Goal: Task Accomplishment & Management: Complete application form

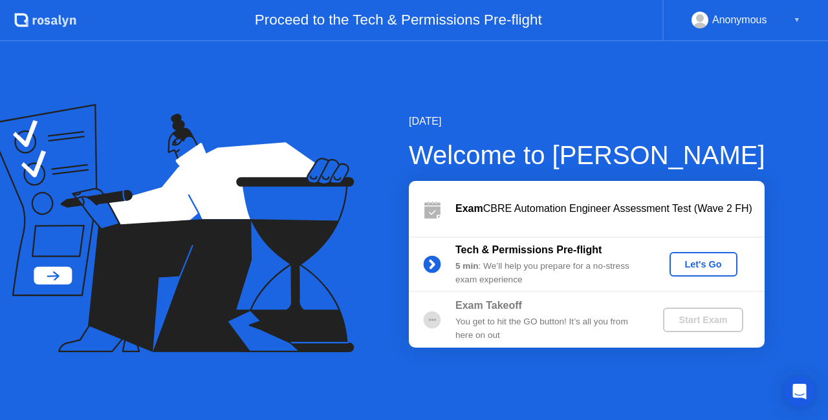
click at [430, 268] on icon at bounding box center [431, 264] width 3 height 7
click at [699, 263] on div "Let's Go" at bounding box center [704, 264] width 58 height 10
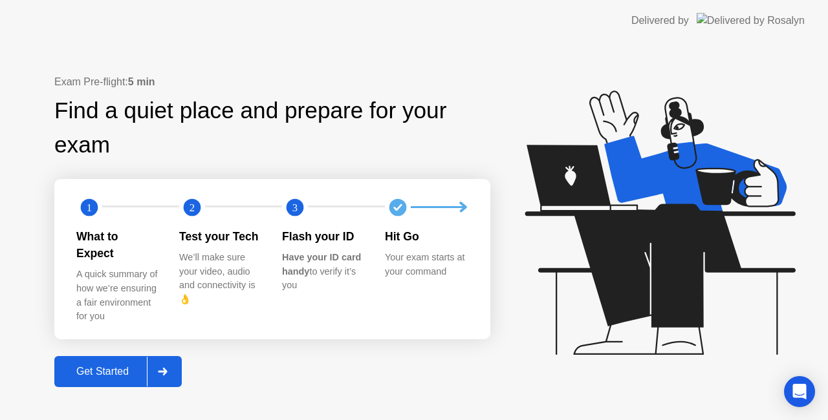
click at [166, 368] on icon at bounding box center [163, 372] width 10 height 8
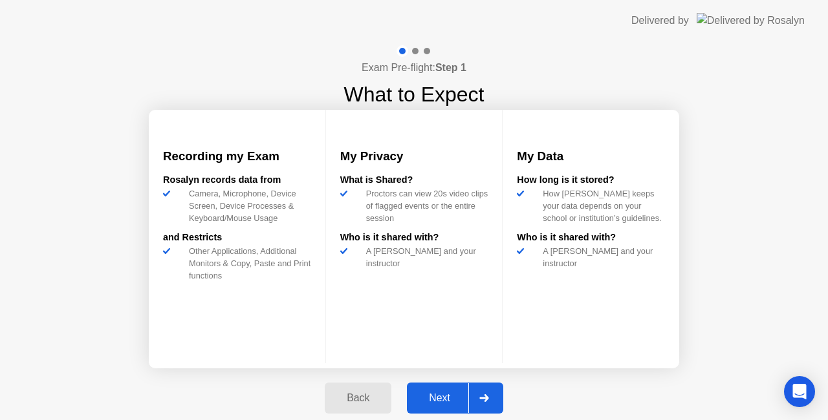
click at [435, 397] on div "Next" at bounding box center [440, 399] width 58 height 12
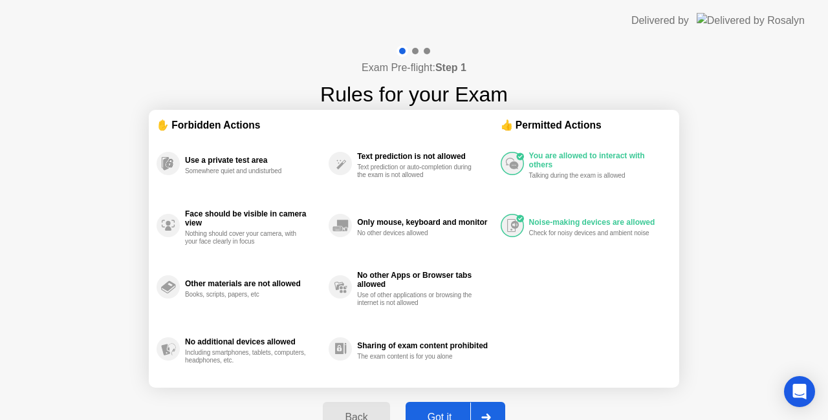
click at [454, 407] on button "Got it" at bounding box center [456, 417] width 100 height 31
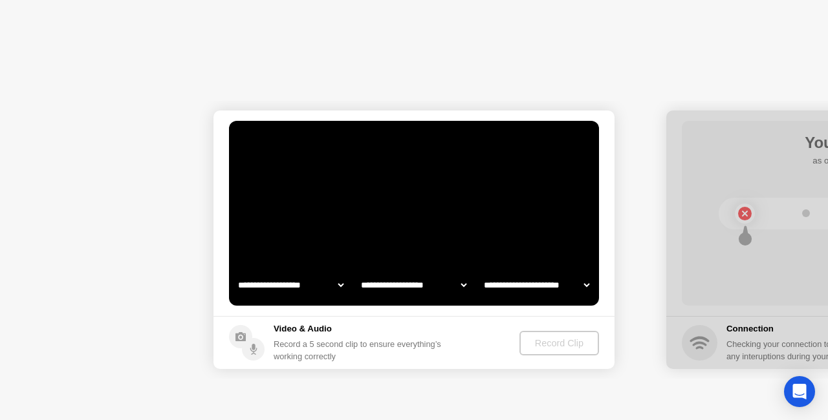
select select "**********"
select select "*******"
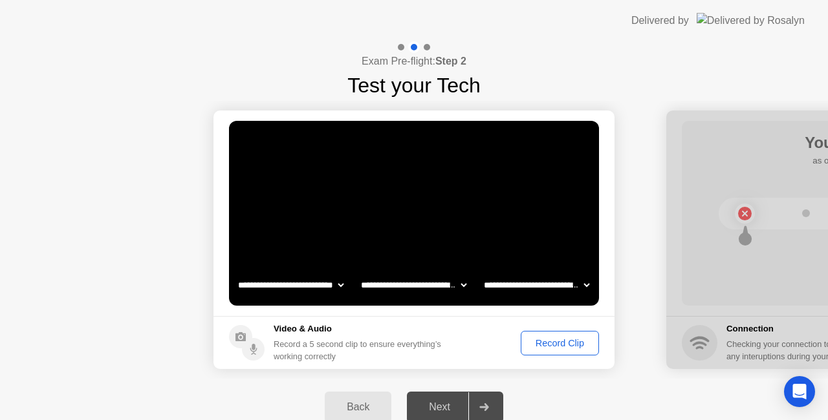
click at [462, 282] on select "**********" at bounding box center [413, 285] width 111 height 26
click at [358, 272] on select "**********" at bounding box center [413, 285] width 111 height 26
click at [587, 290] on select "**********" at bounding box center [536, 285] width 111 height 26
click at [481, 272] on select "**********" at bounding box center [536, 285] width 111 height 26
click at [530, 344] on div "Record Clip" at bounding box center [559, 343] width 69 height 10
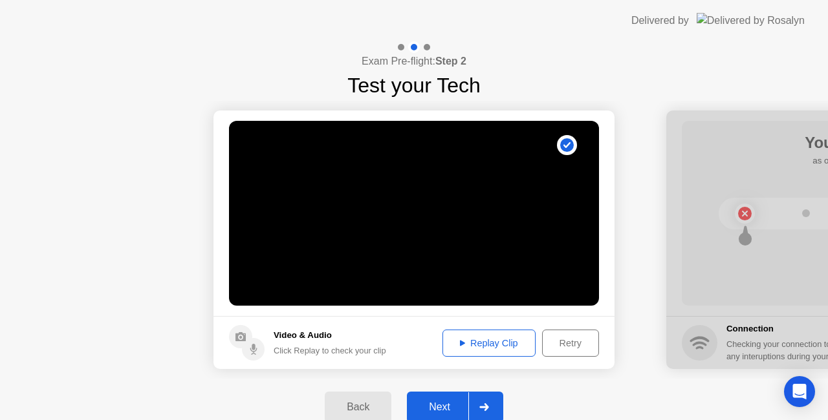
click at [497, 345] on div "Replay Clip" at bounding box center [489, 343] width 84 height 10
click at [568, 348] on div "Retry" at bounding box center [571, 343] width 48 height 10
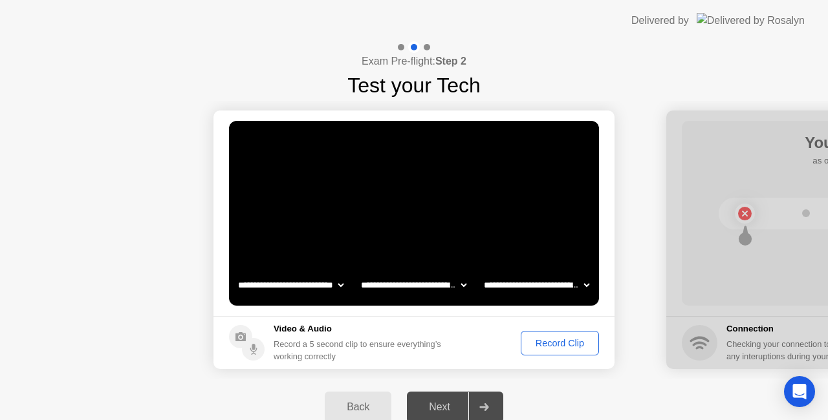
click at [569, 343] on div "Record Clip" at bounding box center [559, 343] width 69 height 10
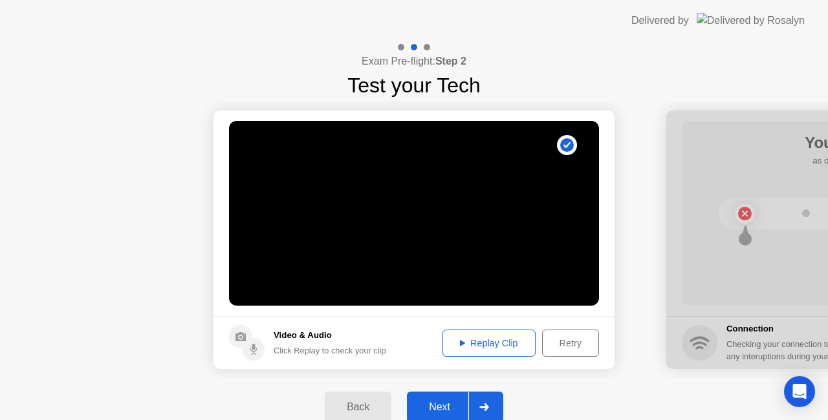
click at [481, 339] on div "Replay Clip" at bounding box center [489, 343] width 84 height 10
click at [448, 404] on div "Next" at bounding box center [440, 408] width 58 height 12
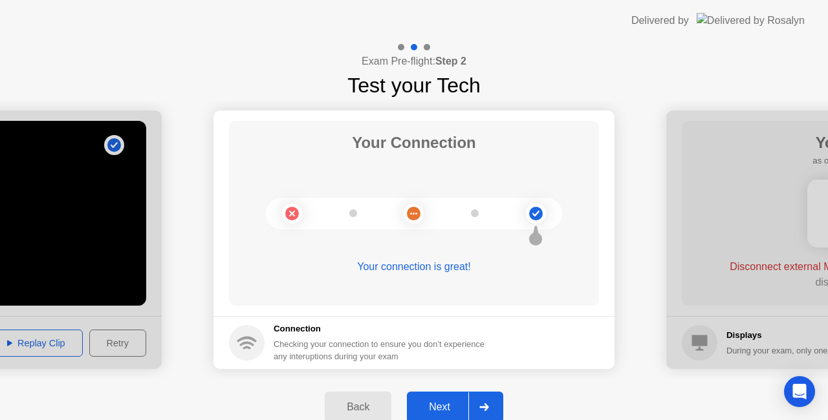
click at [442, 397] on button "Next" at bounding box center [455, 407] width 96 height 31
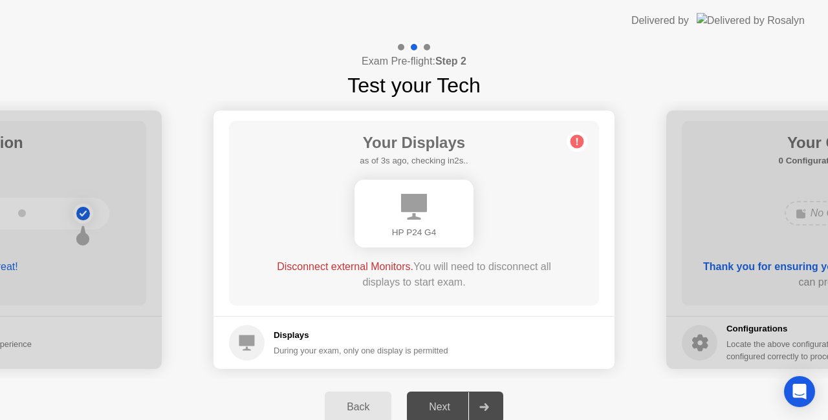
click at [409, 226] on div "HP P24 G4" at bounding box center [414, 232] width 98 height 13
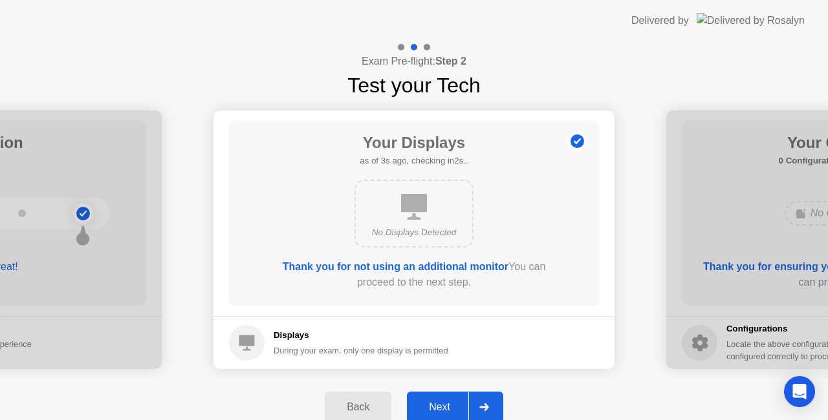
click at [450, 405] on div "Next" at bounding box center [440, 408] width 58 height 12
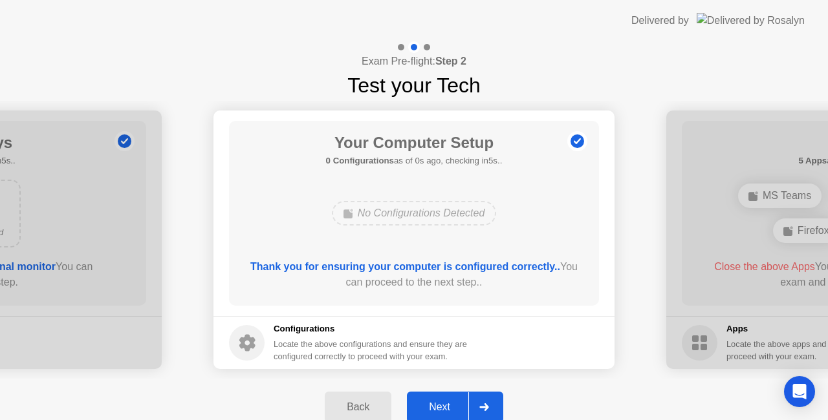
click at [453, 404] on div "Next" at bounding box center [440, 408] width 58 height 12
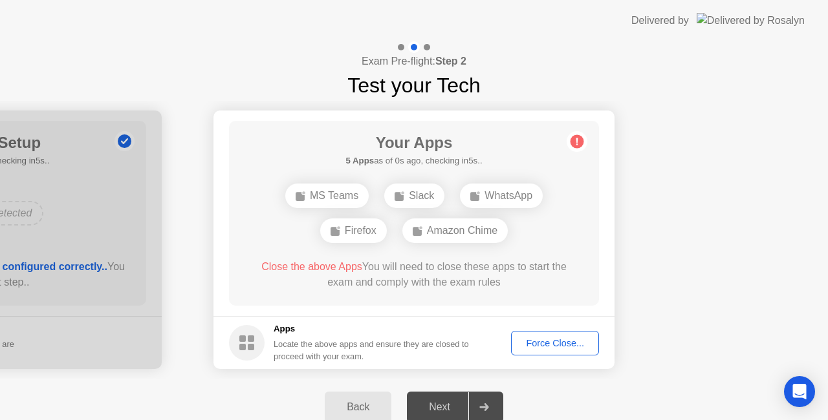
click at [273, 394] on div "Back Next" at bounding box center [414, 407] width 828 height 57
click at [558, 340] on div "Force Close..." at bounding box center [554, 343] width 79 height 10
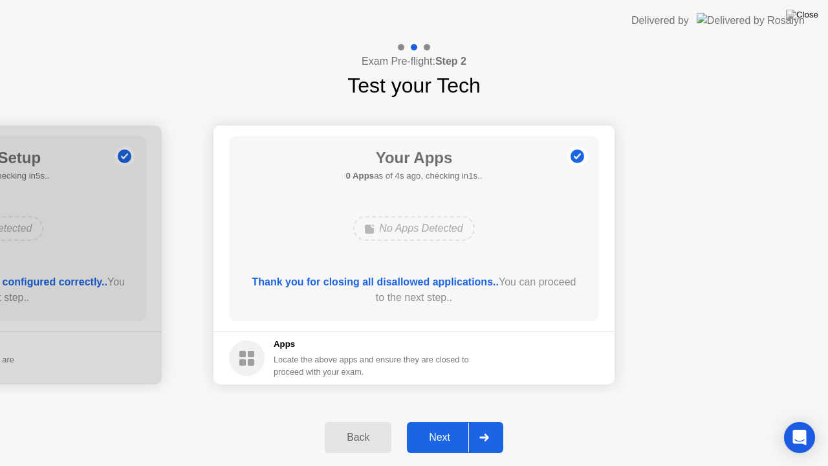
click at [448, 420] on div "Next" at bounding box center [440, 437] width 58 height 12
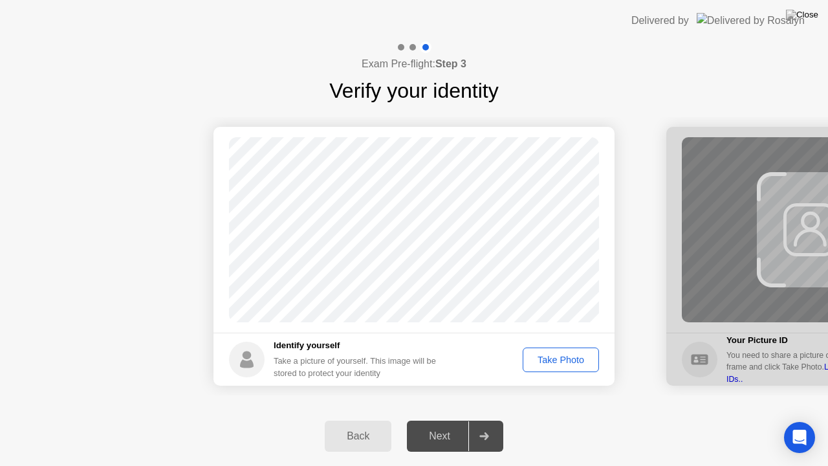
click at [564, 355] on div "Take Photo" at bounding box center [560, 359] width 67 height 10
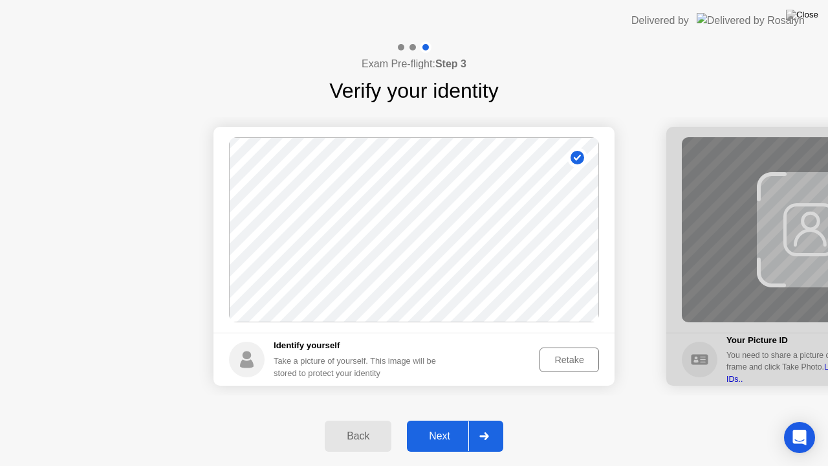
click at [438, 420] on div "Next" at bounding box center [440, 436] width 58 height 12
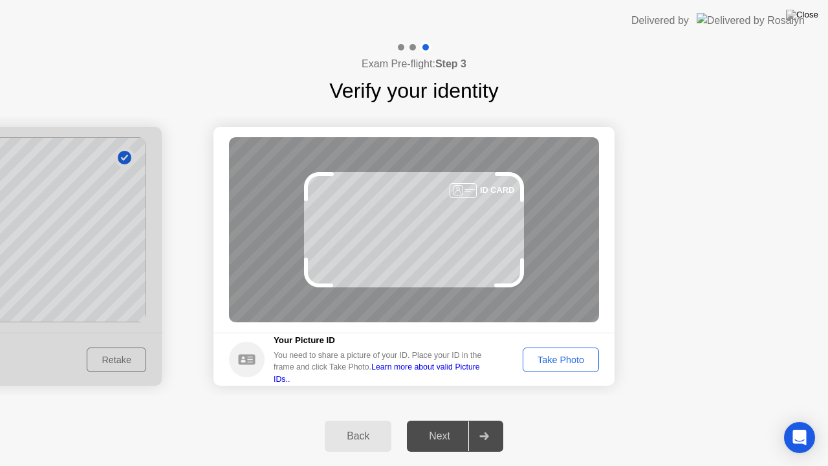
click at [578, 354] on div "Take Photo" at bounding box center [560, 359] width 67 height 10
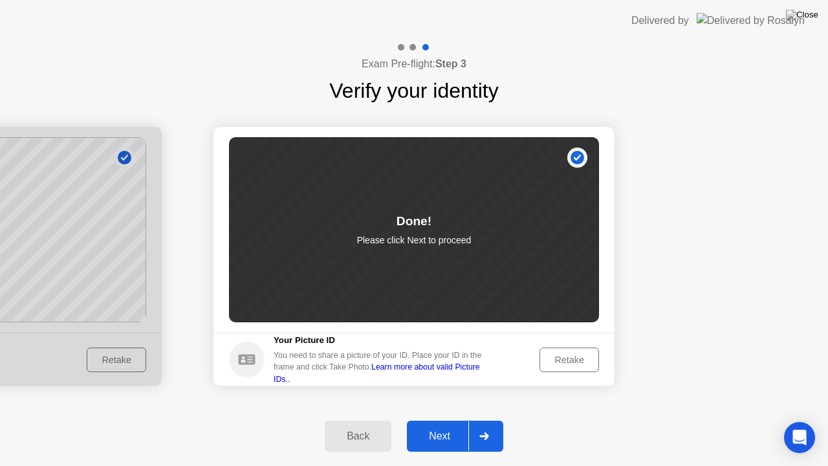
click at [437, 420] on div "Next" at bounding box center [440, 436] width 58 height 12
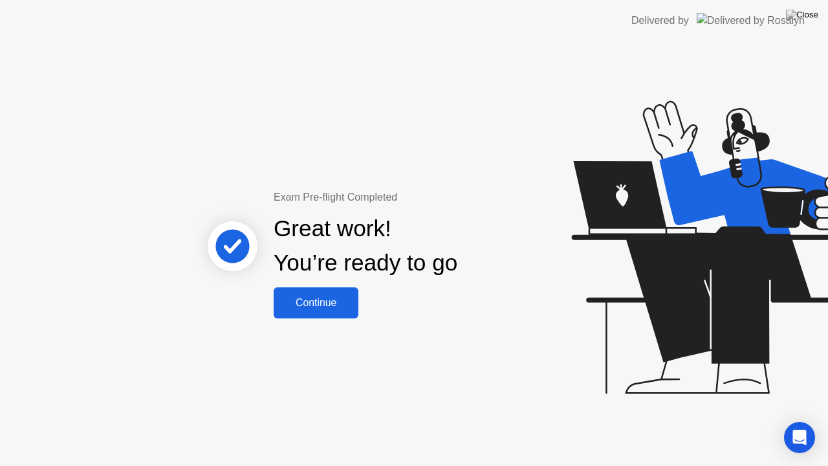
click at [331, 299] on div "Continue" at bounding box center [315, 303] width 77 height 12
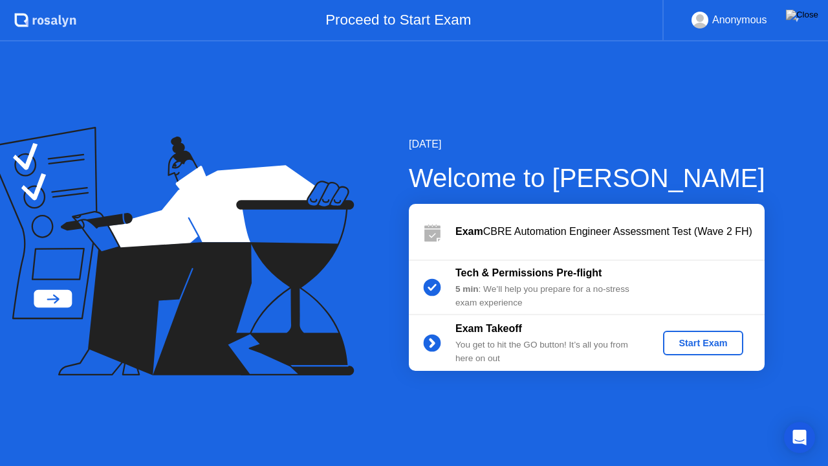
click at [715, 341] on div "Start Exam" at bounding box center [702, 343] width 69 height 10
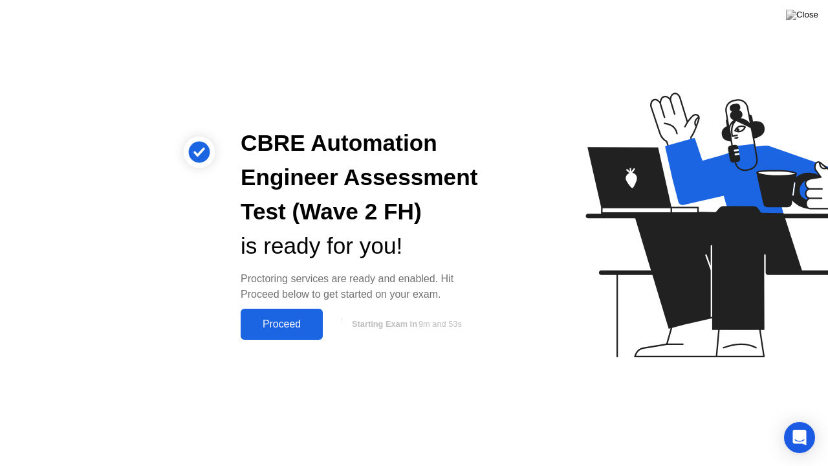
click at [292, 321] on div "Proceed" at bounding box center [281, 324] width 74 height 12
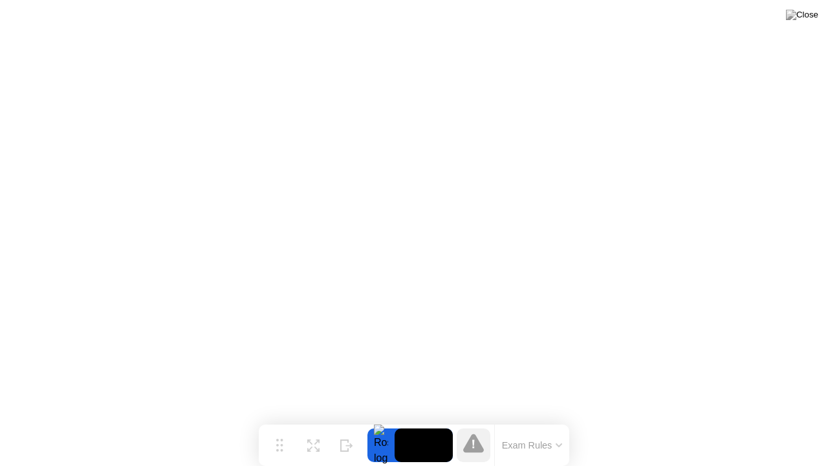
click at [559, 420] on icon at bounding box center [559, 445] width 6 height 4
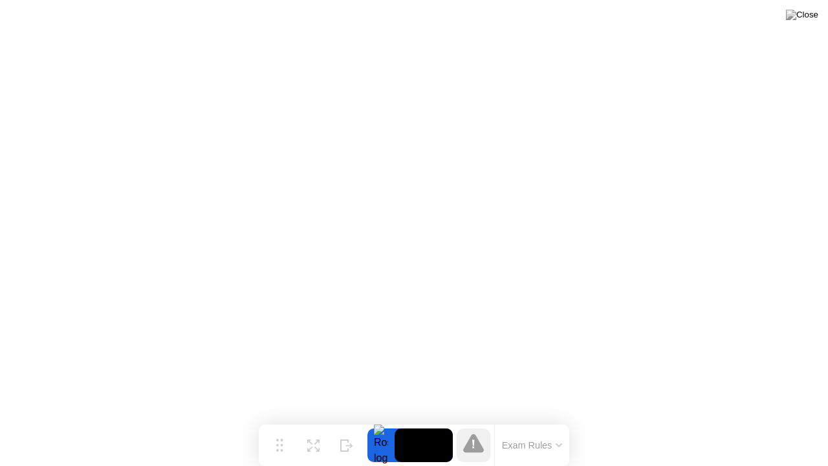
click at [561, 420] on icon at bounding box center [559, 445] width 6 height 4
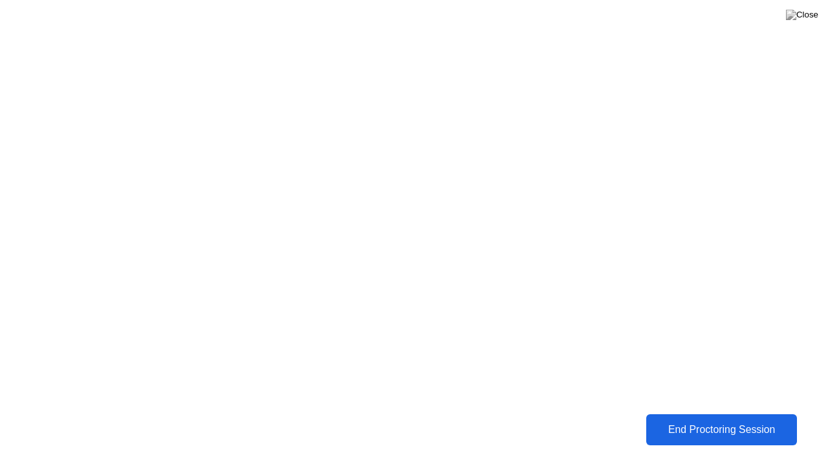
click at [736, 420] on div "End Proctoring Session" at bounding box center [721, 430] width 143 height 12
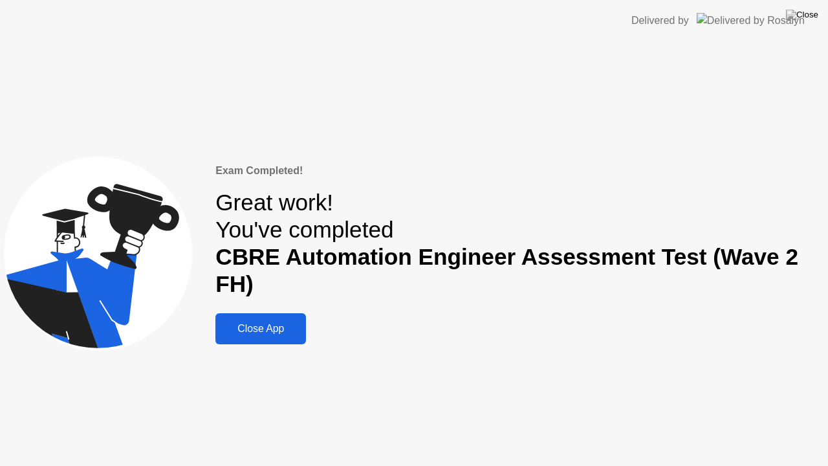
click at [269, 327] on div "Close App" at bounding box center [260, 329] width 83 height 12
